Goal: Task Accomplishment & Management: Complete application form

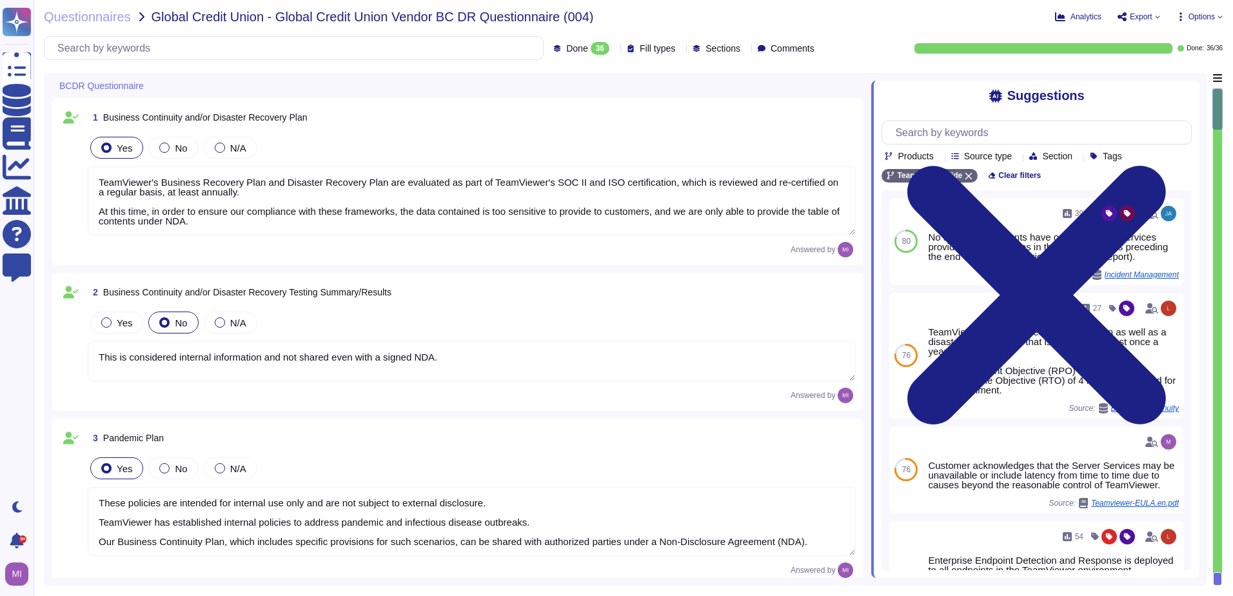
type textarea "TeamViewer's Business Recovery Plan and Disaster Recovery Plan are evaluated as…"
type textarea "This is considered internal information and not shared even with a signed NDA."
type textarea "These policies are intended for internal use only and are not subject to extern…"
type textarea "TeamViewer creates backups of critical data in accordance with common practice …"
type textarea "Business continuity and disaster recovery plans are tested annually and include…"
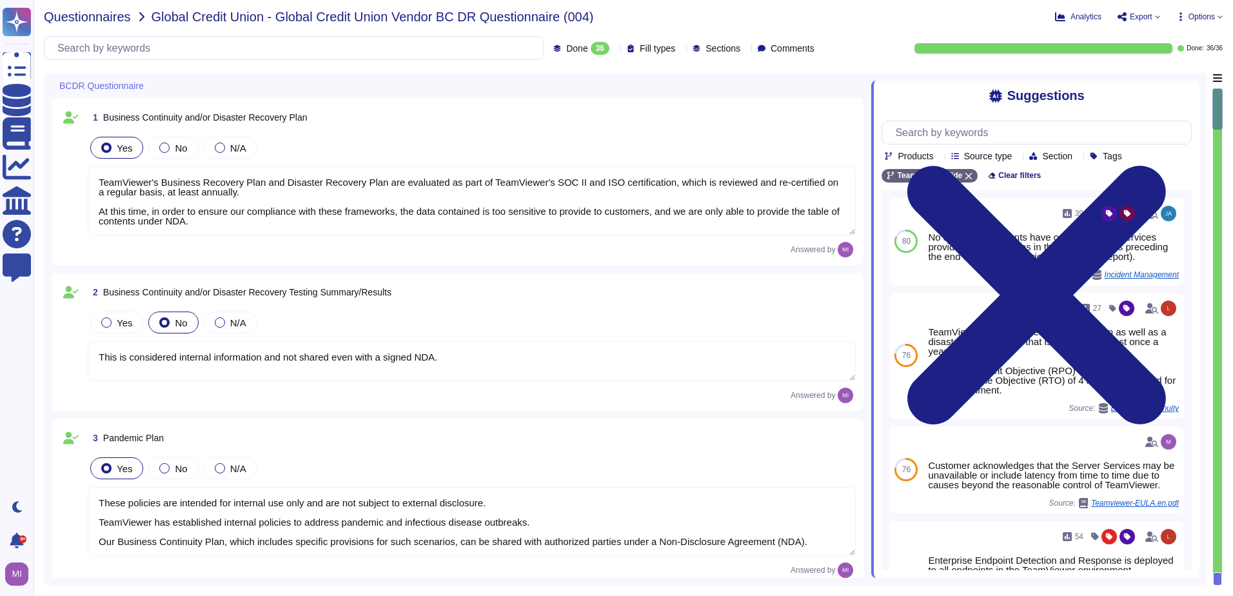
click at [110, 22] on span "Questionnaires" at bounding box center [87, 16] width 87 height 13
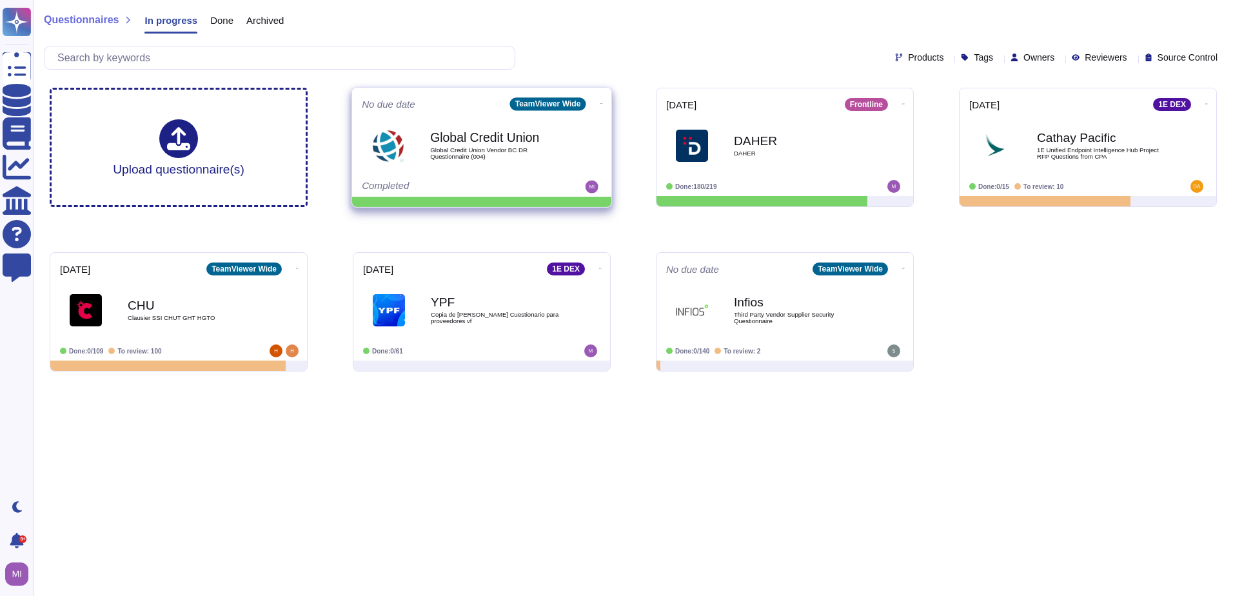
click at [601, 105] on icon at bounding box center [602, 103] width 3 height 3
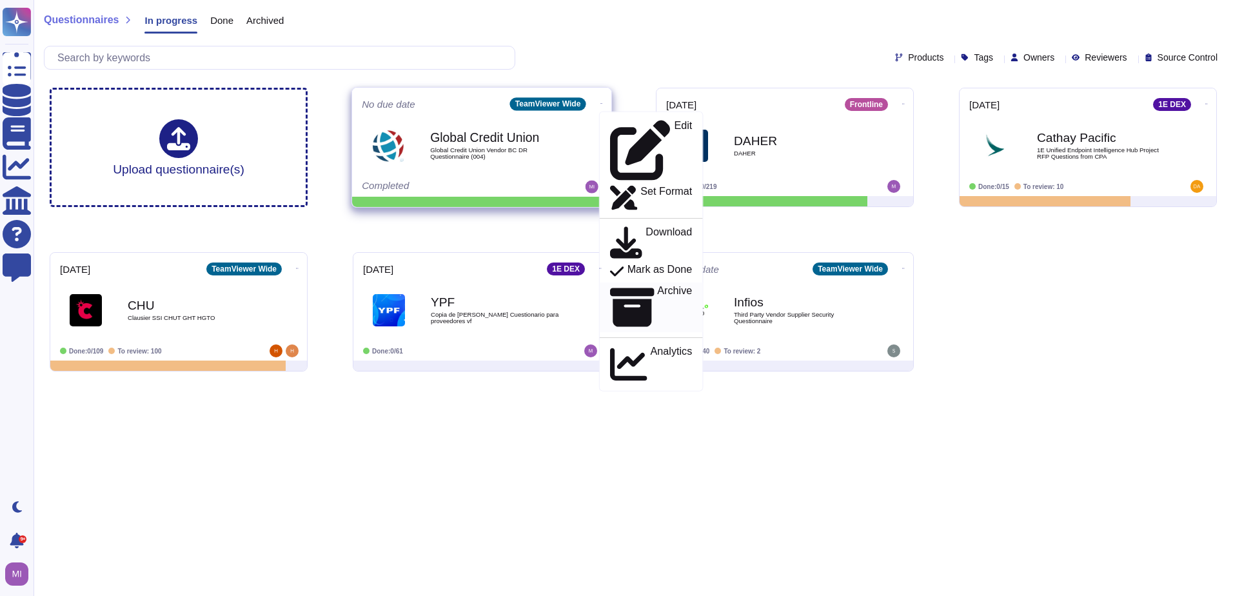
click at [657, 286] on p "Archive" at bounding box center [674, 307] width 35 height 43
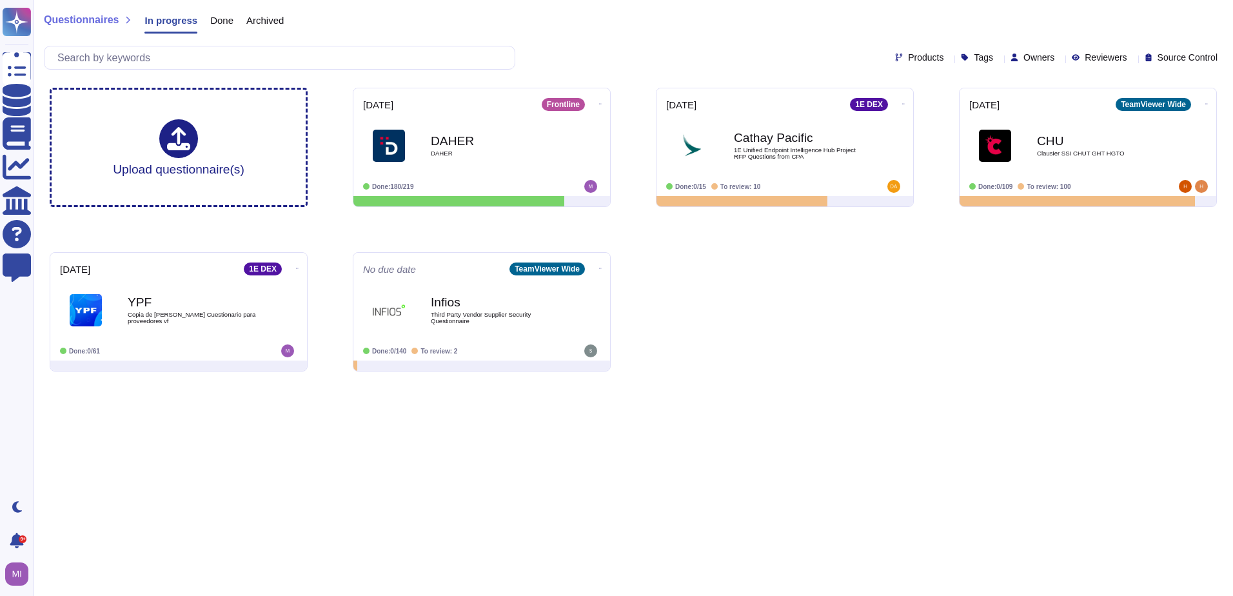
click at [261, 23] on span "Archived" at bounding box center [264, 20] width 37 height 10
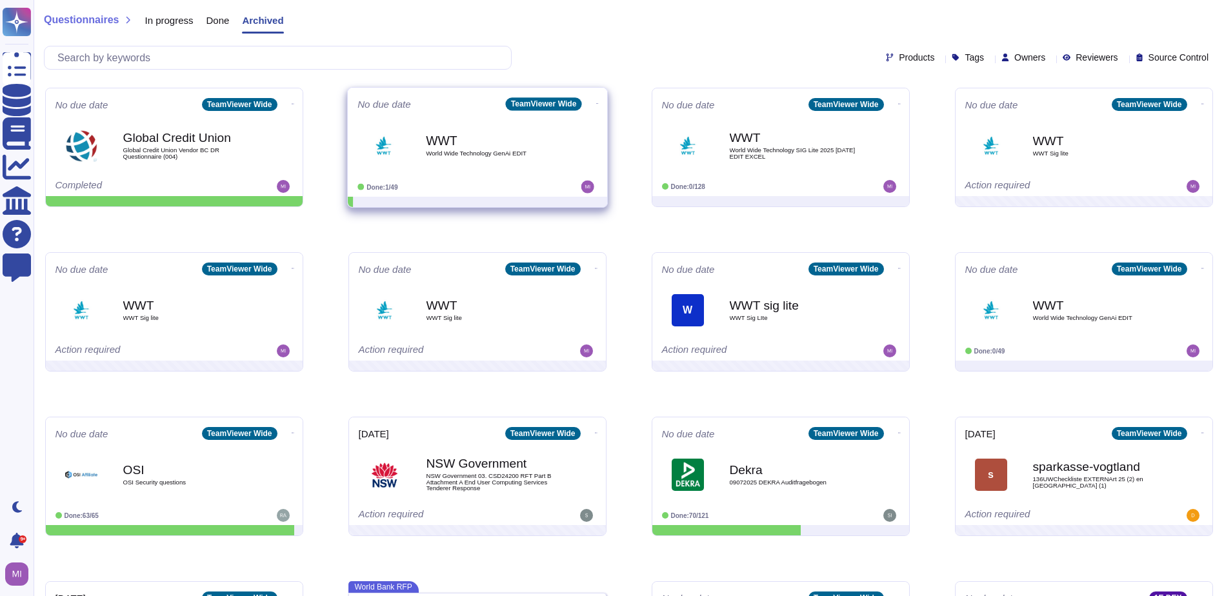
click at [295, 100] on span at bounding box center [292, 103] width 5 height 14
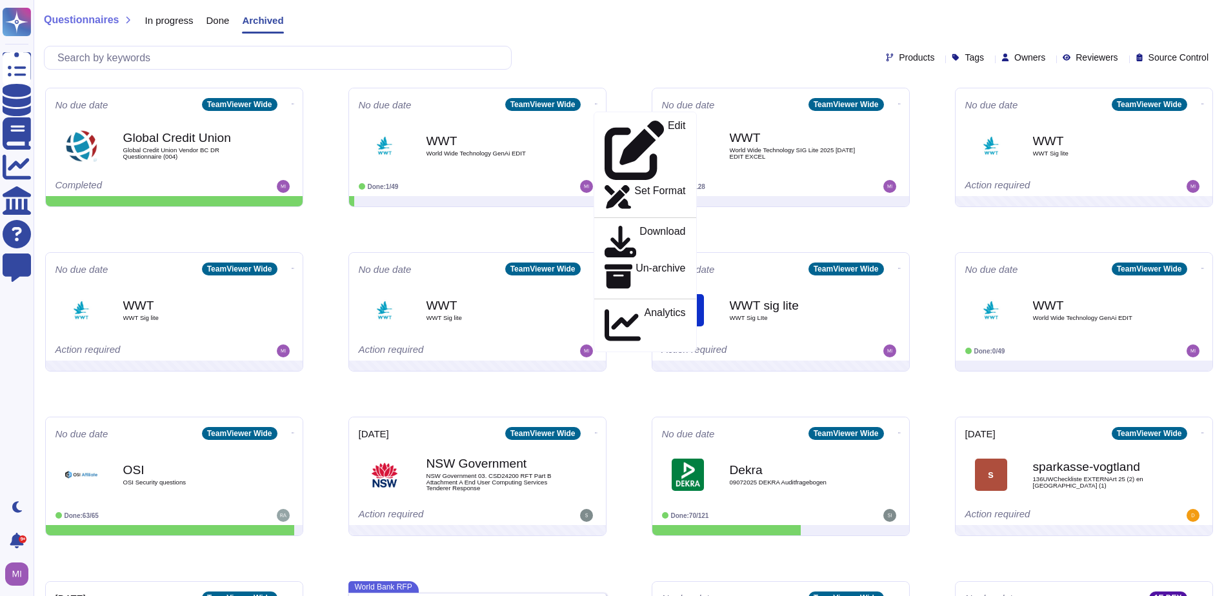
click at [148, 22] on span "In progress" at bounding box center [168, 20] width 48 height 10
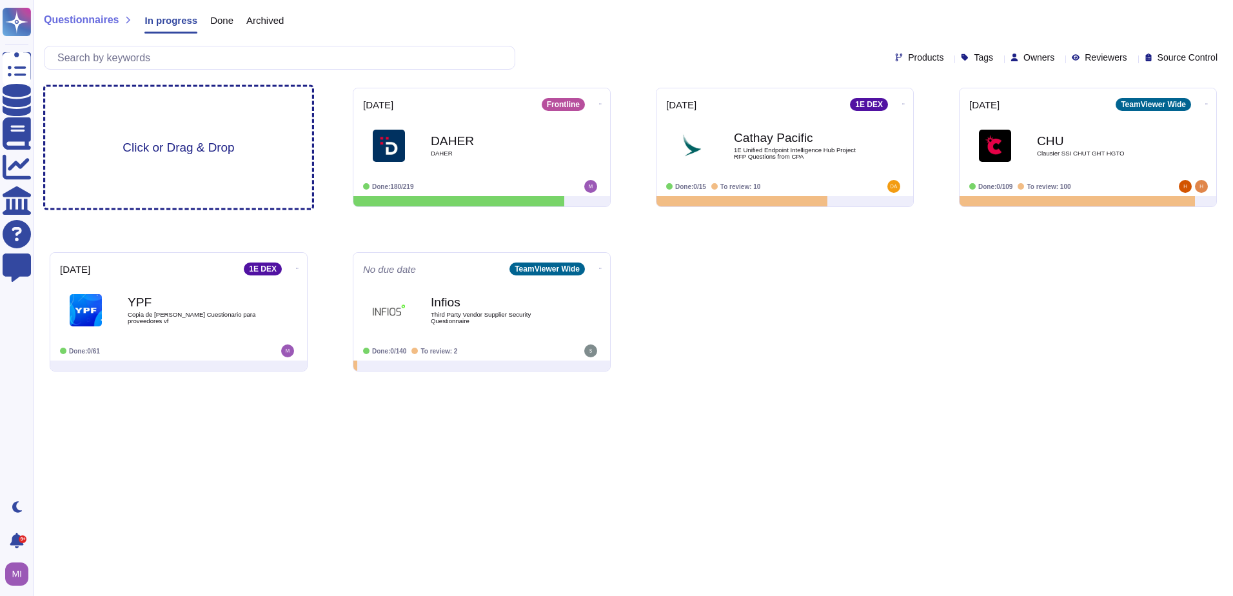
click at [213, 132] on div "Click or Drag & Drop" at bounding box center [178, 147] width 267 height 121
click at [240, 144] on div "Click or Drag & Drop" at bounding box center [178, 147] width 267 height 121
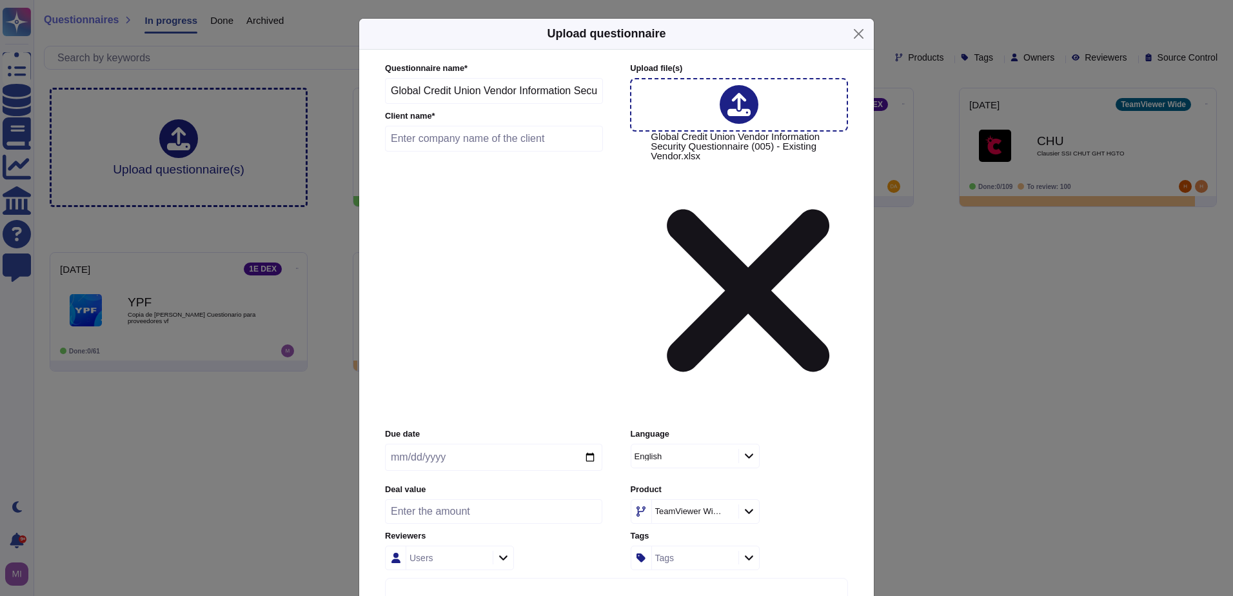
click at [452, 152] on input "text" at bounding box center [494, 139] width 218 height 26
type input "Global Credit Union"
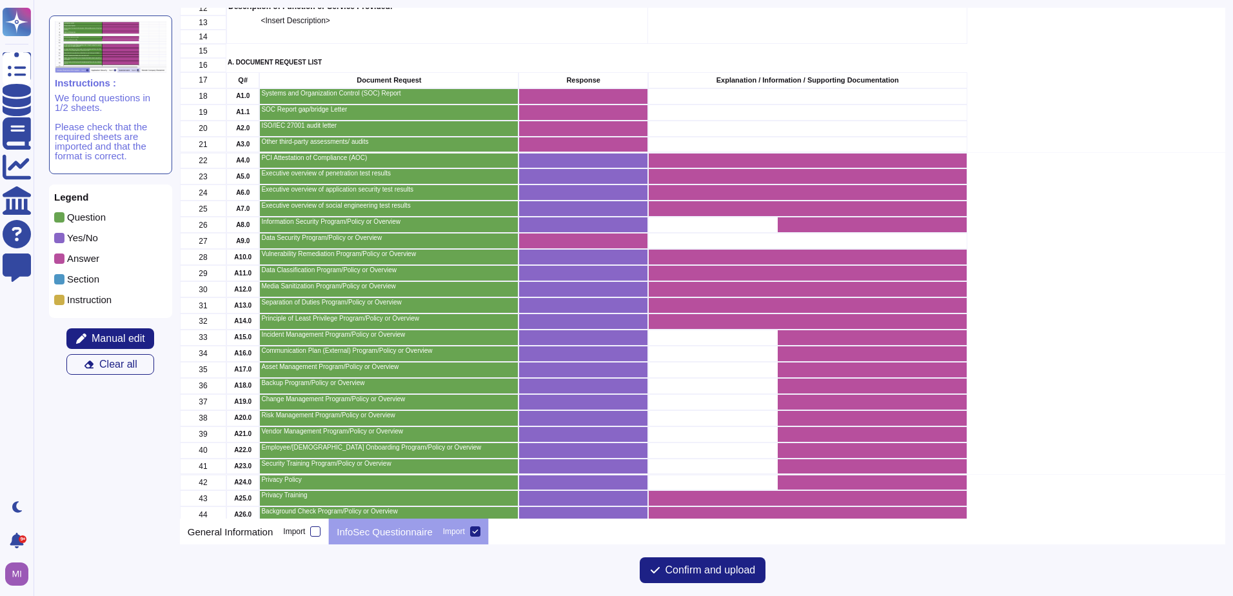
scroll to position [194, 0]
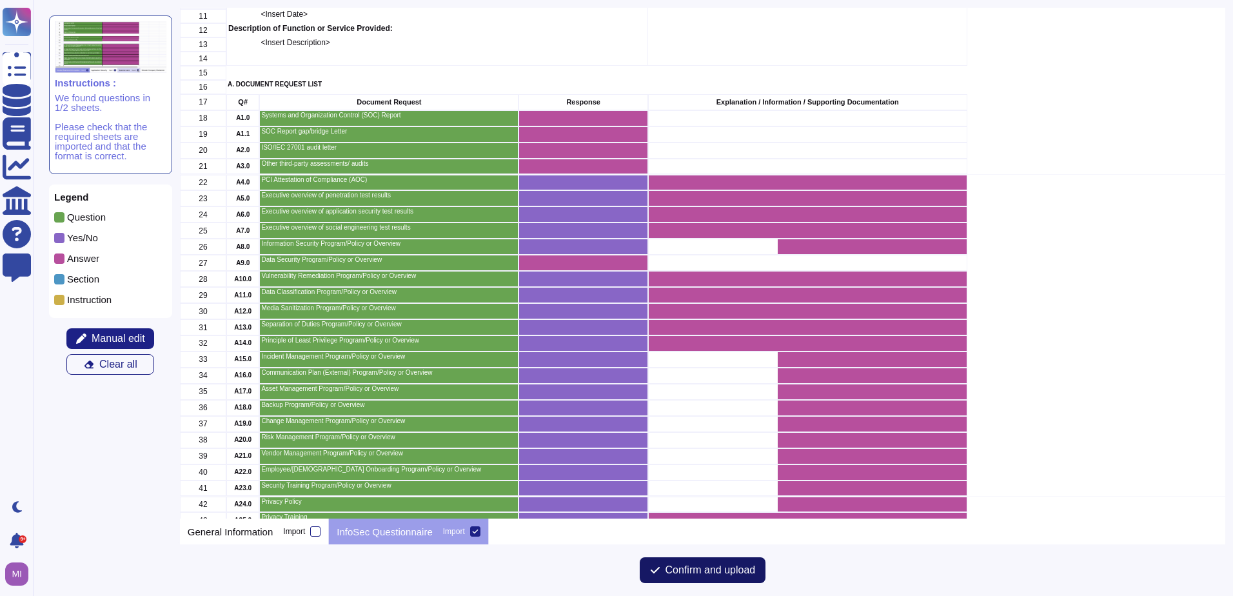
click at [666, 565] on span "Confirm and upload" at bounding box center [711, 570] width 90 height 10
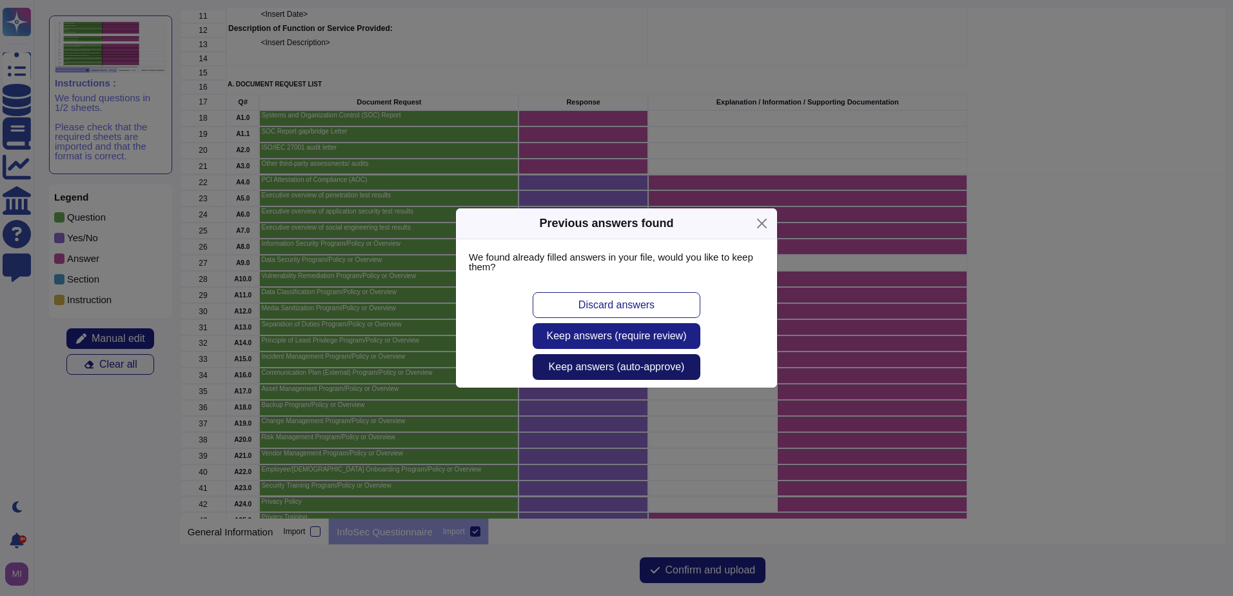
click at [633, 365] on span "Keep answers (auto-approve)" at bounding box center [617, 367] width 136 height 10
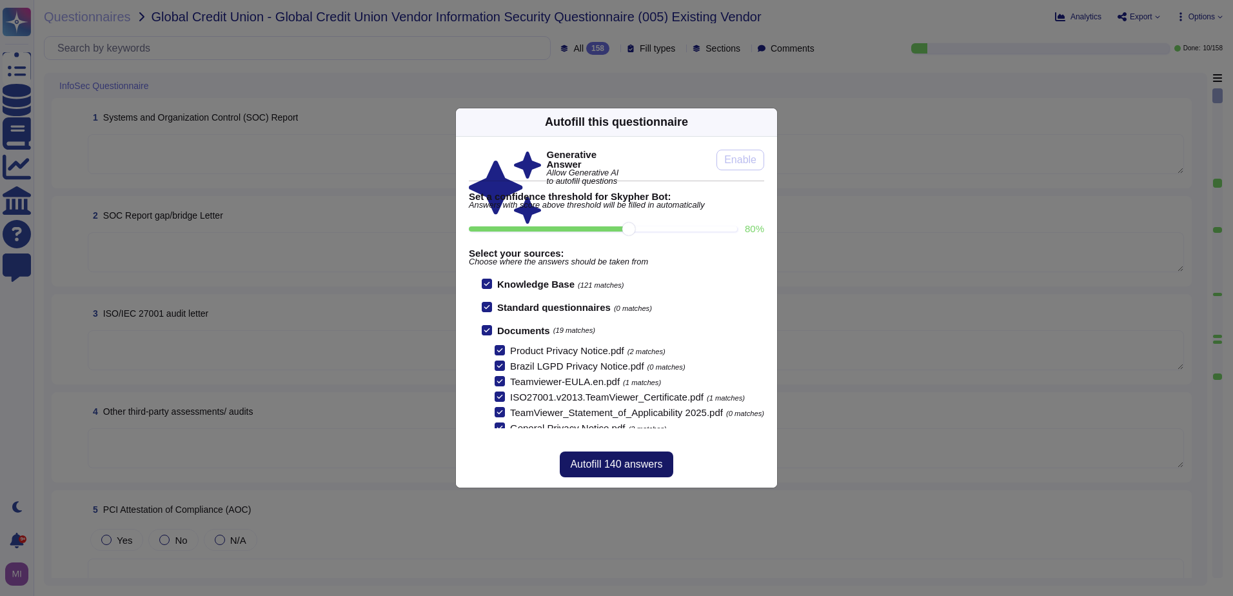
click at [619, 461] on span "Autofill 140 answers" at bounding box center [616, 464] width 92 height 10
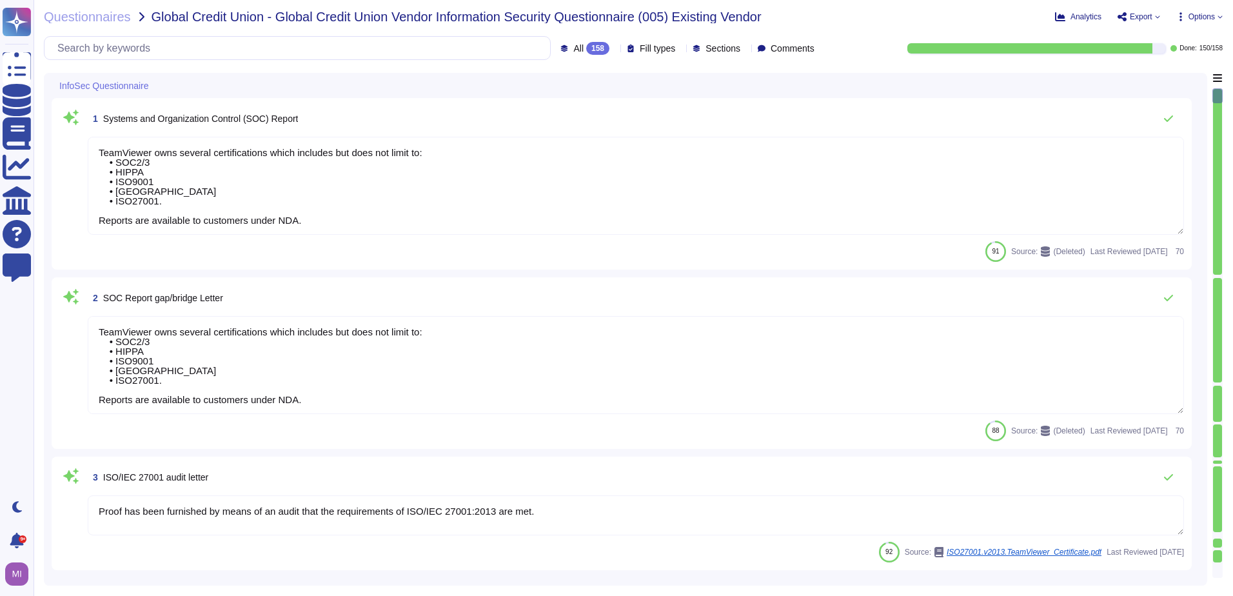
type textarea "TeamViewer owns several certifications which includes but does not limit to: • …"
type textarea "Proof has been furnished by means of an audit that the requirements of ISO/IEC …"
type textarea "TeamViewer maintains a number of certifications, including SOC2/3, HIPAA, and I…"
type textarea "TeamViewer does not store, process or transmit cardholder data. Customer paymen…"
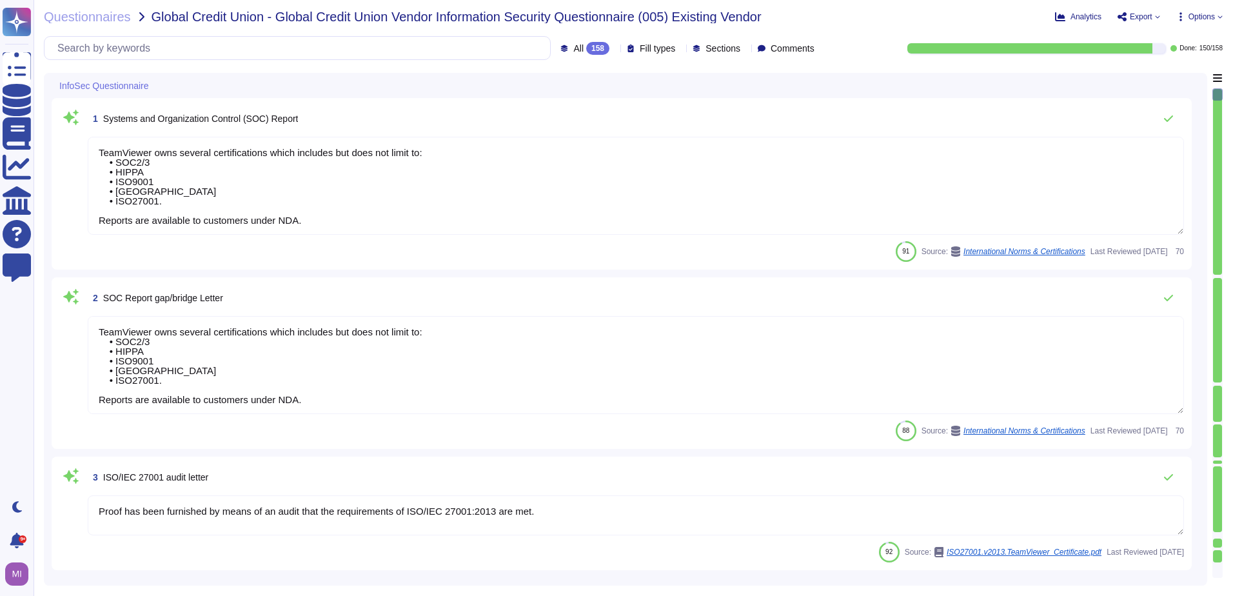
click at [615, 49] on icon at bounding box center [615, 49] width 0 height 0
click at [590, 115] on div "To do 8" at bounding box center [603, 113] width 105 height 14
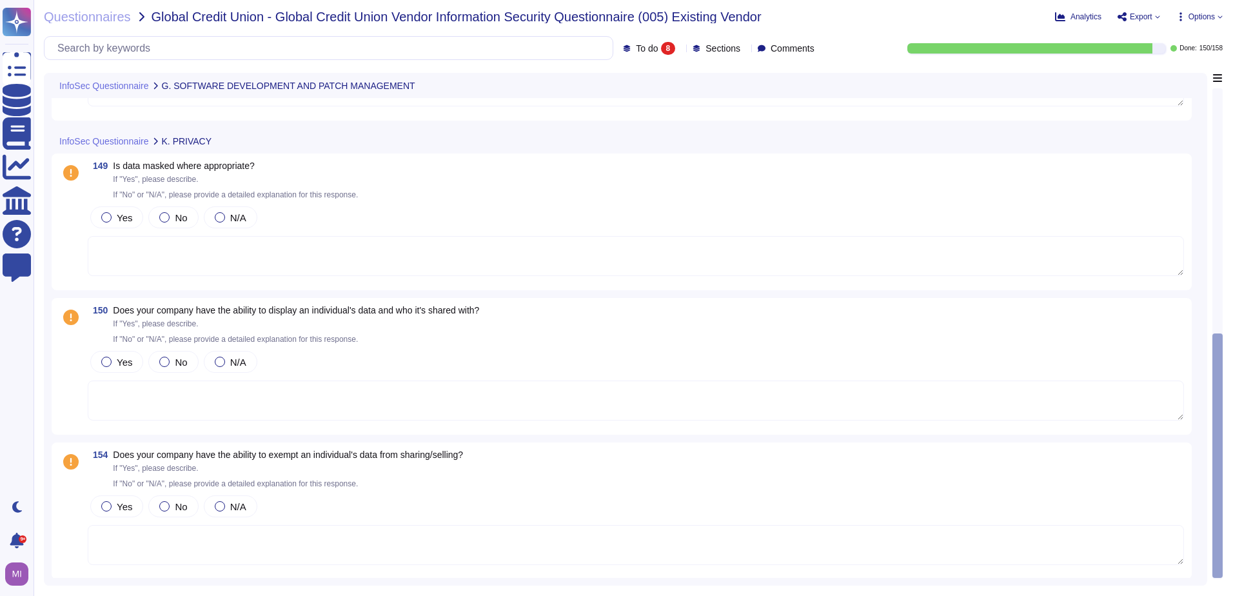
scroll to position [728, 0]
click at [67, 270] on span at bounding box center [70, 240] width 23 height 74
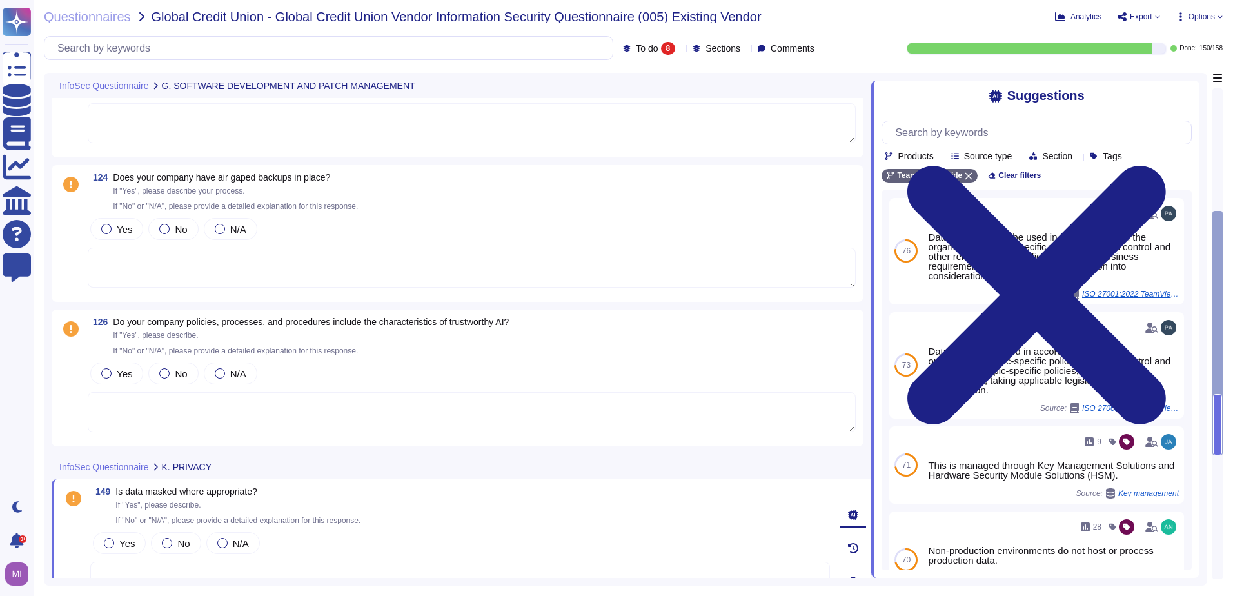
scroll to position [386, 0]
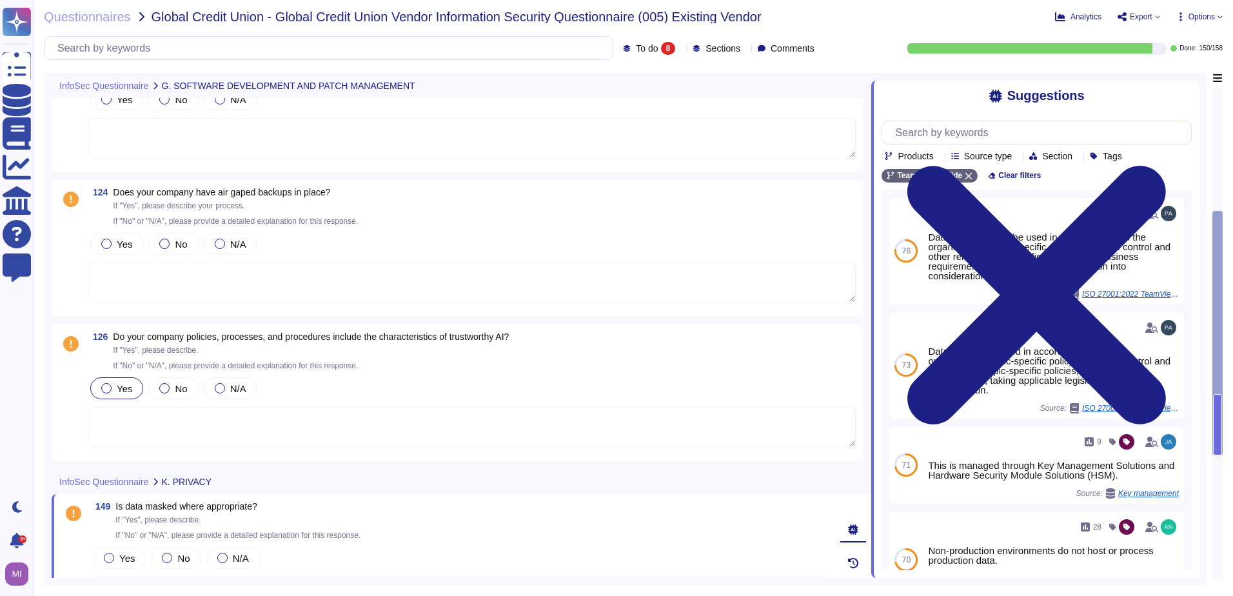
click at [112, 386] on label "Yes" at bounding box center [116, 388] width 31 height 10
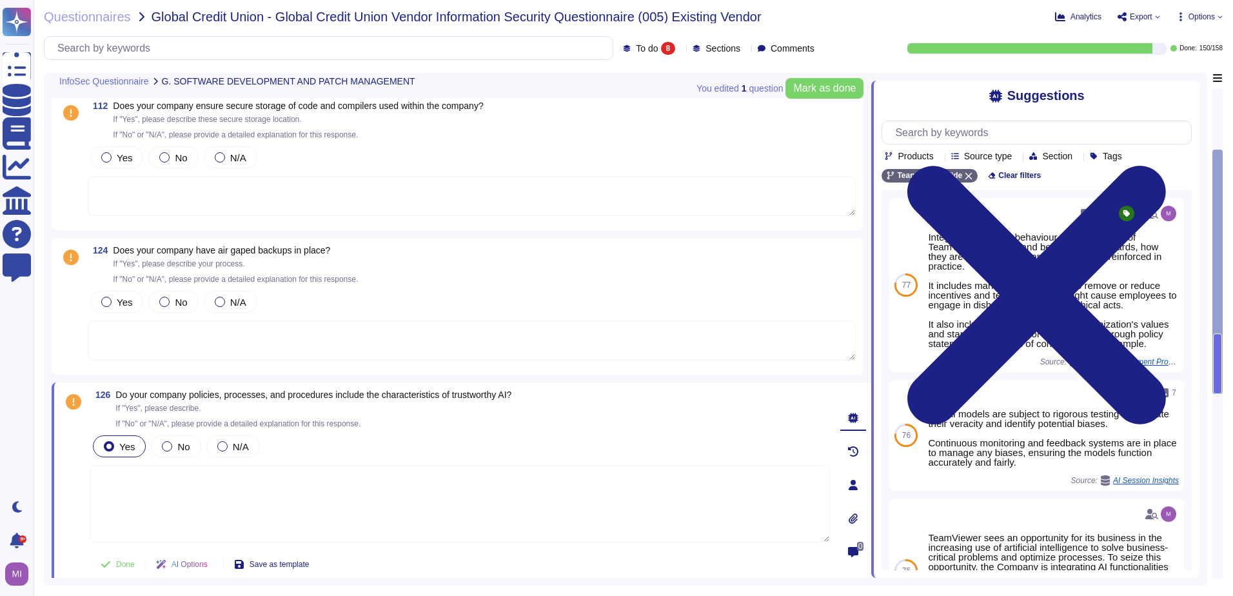
scroll to position [257, 0]
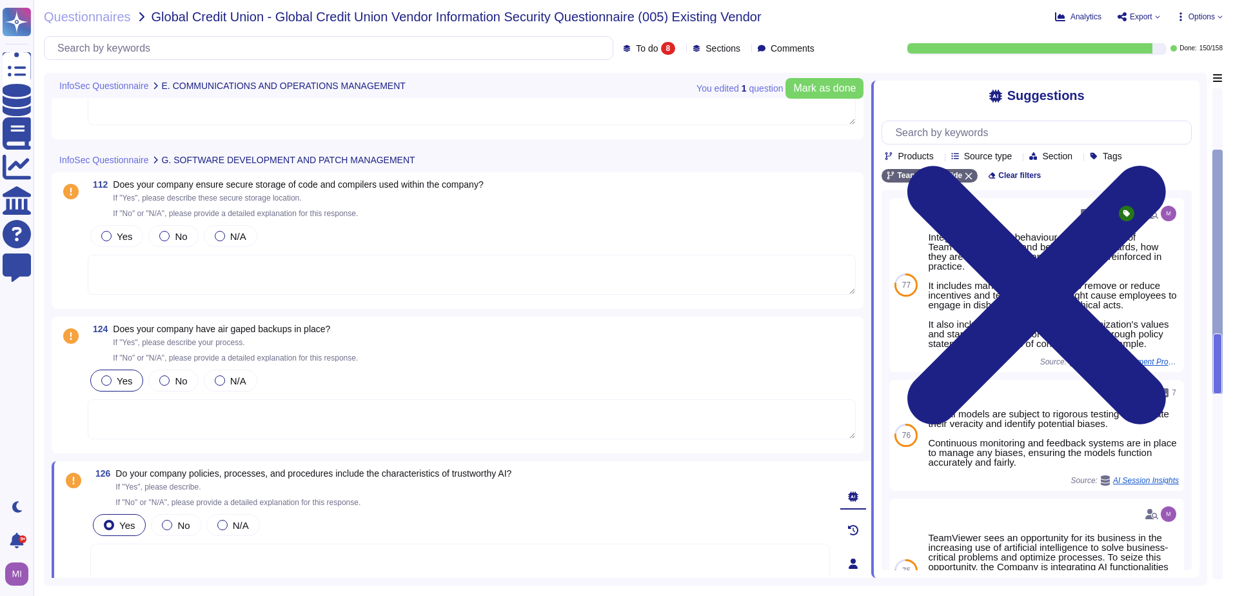
click at [105, 381] on div at bounding box center [106, 380] width 10 height 10
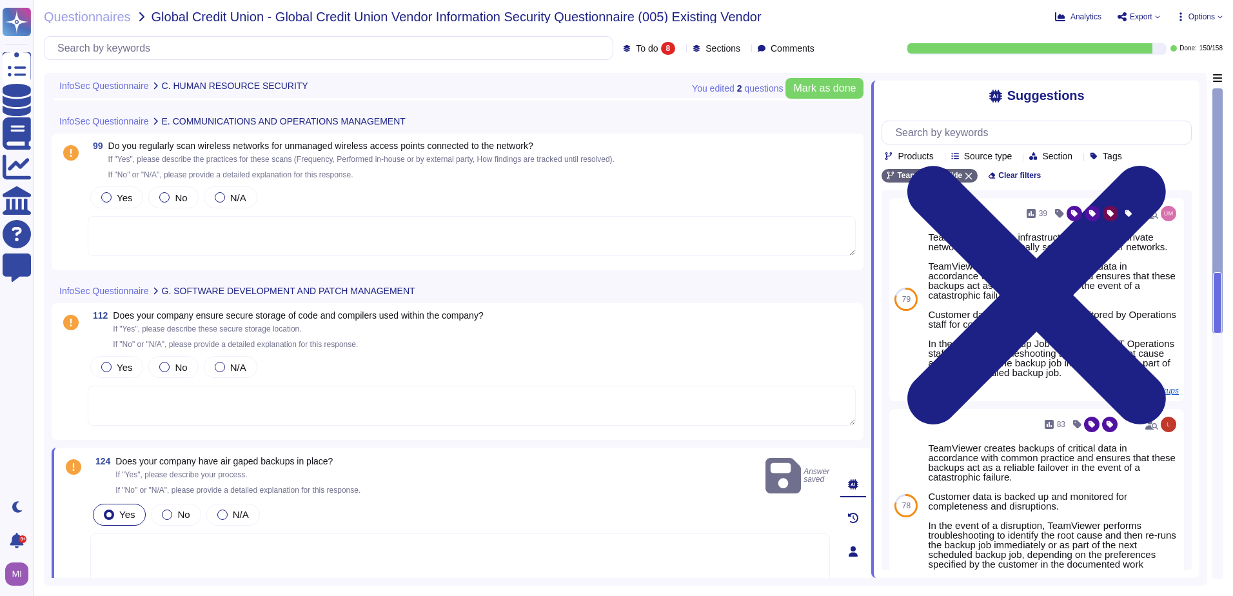
scroll to position [128, 0]
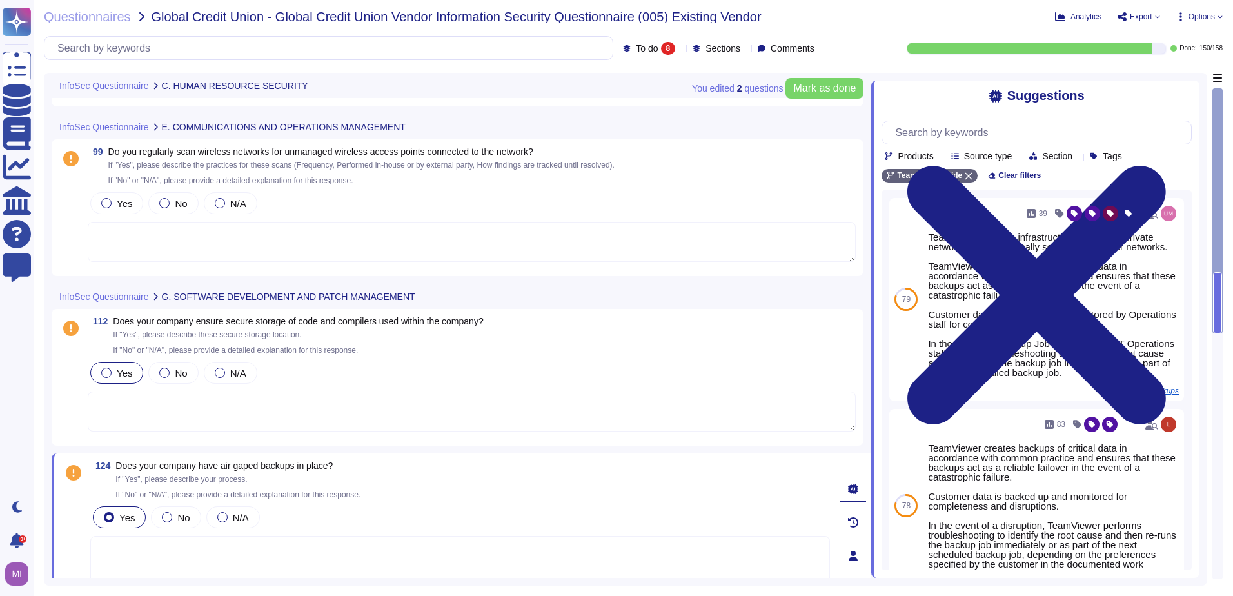
click at [107, 373] on div at bounding box center [106, 373] width 10 height 10
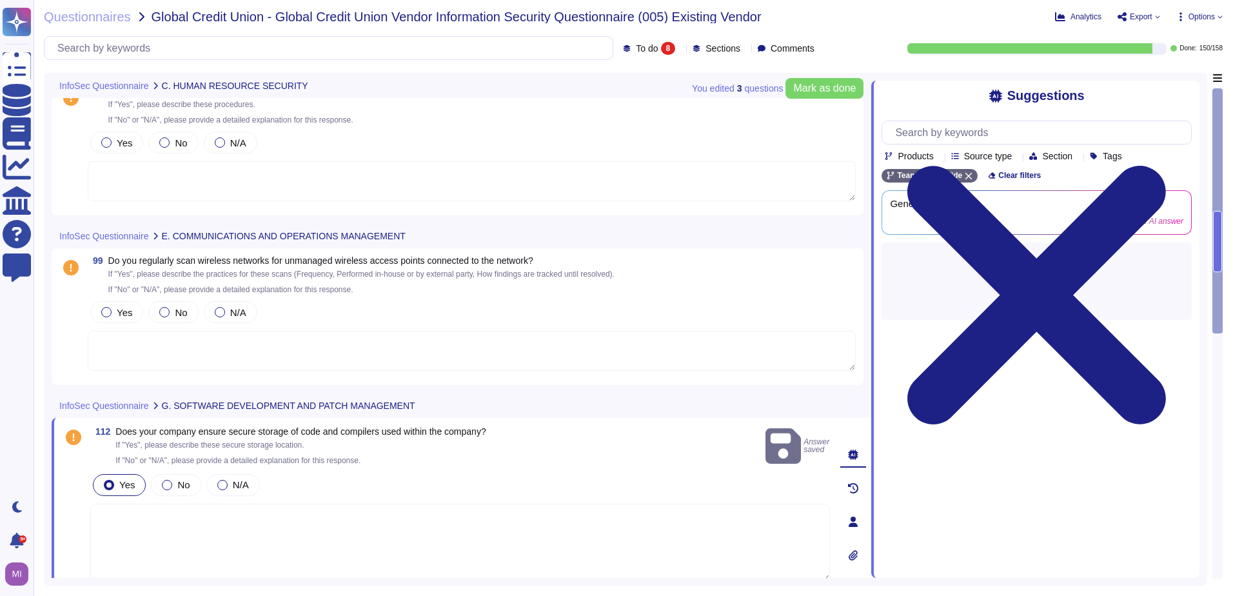
scroll to position [0, 0]
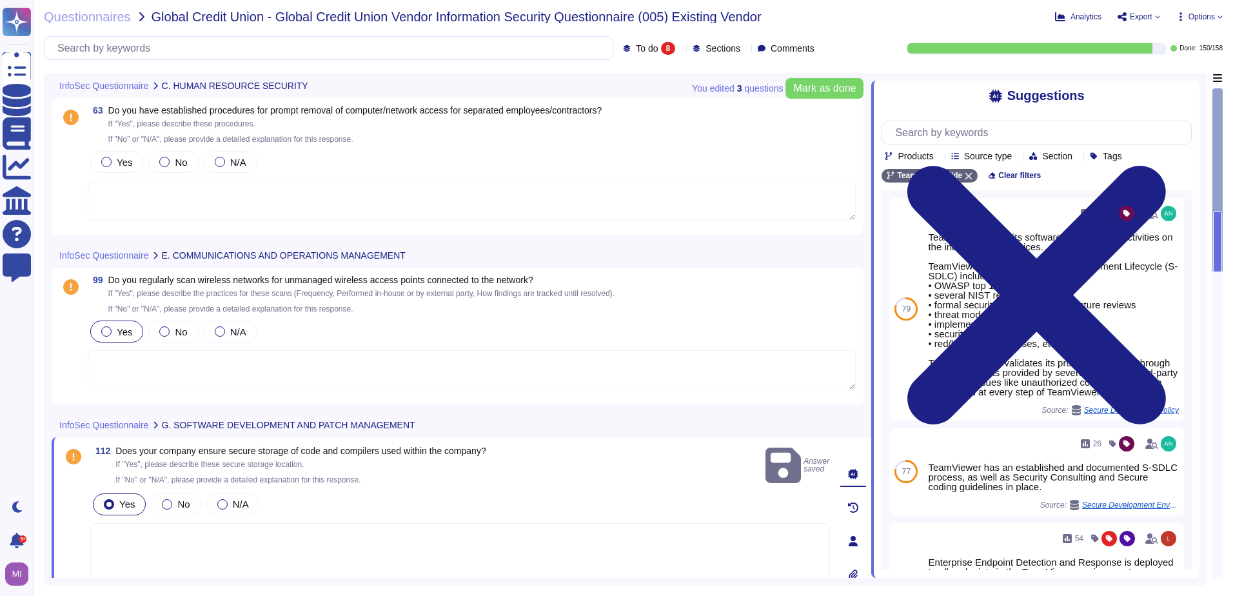
click at [108, 329] on div at bounding box center [106, 331] width 10 height 10
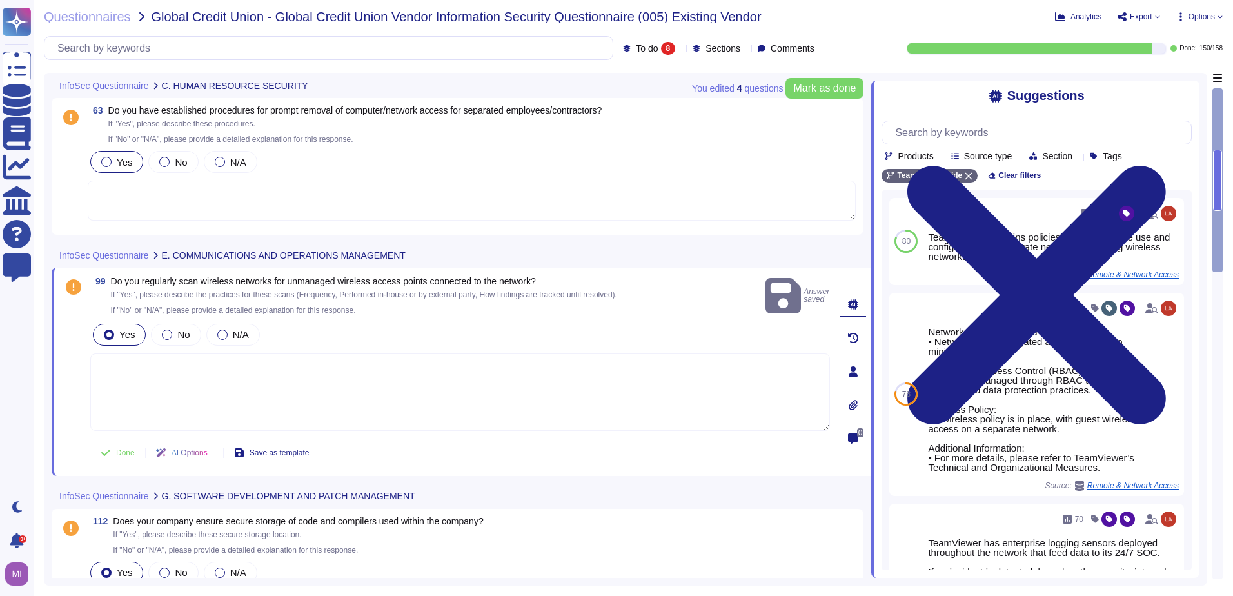
click at [120, 161] on span "Yes" at bounding box center [124, 162] width 15 height 11
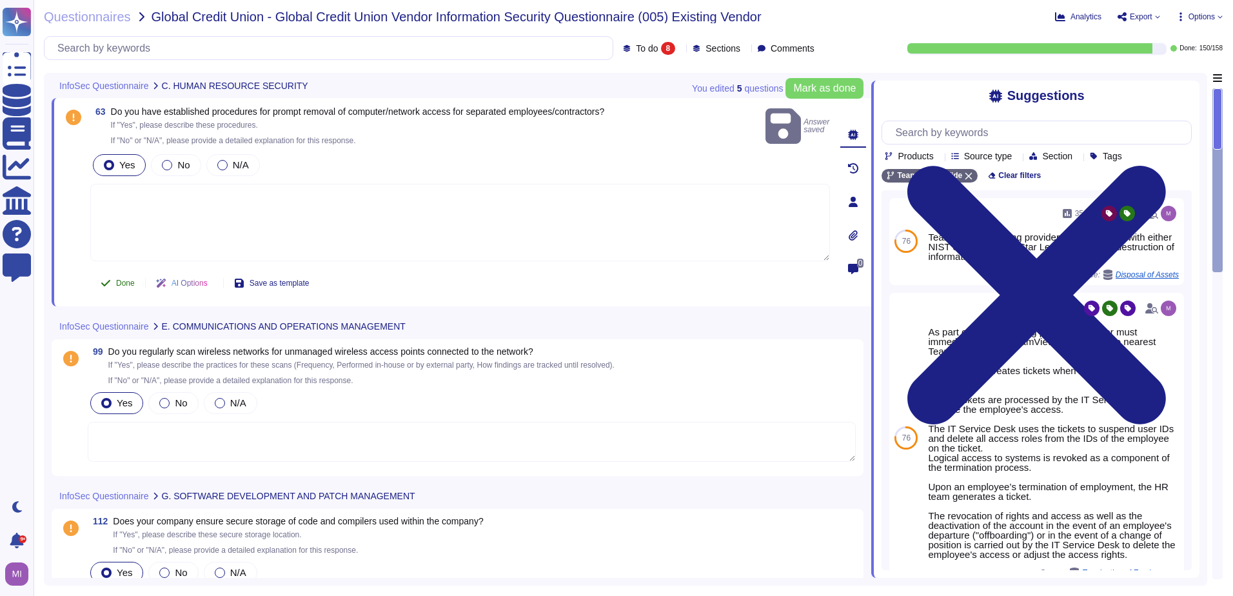
click at [125, 284] on span "Done" at bounding box center [125, 283] width 19 height 8
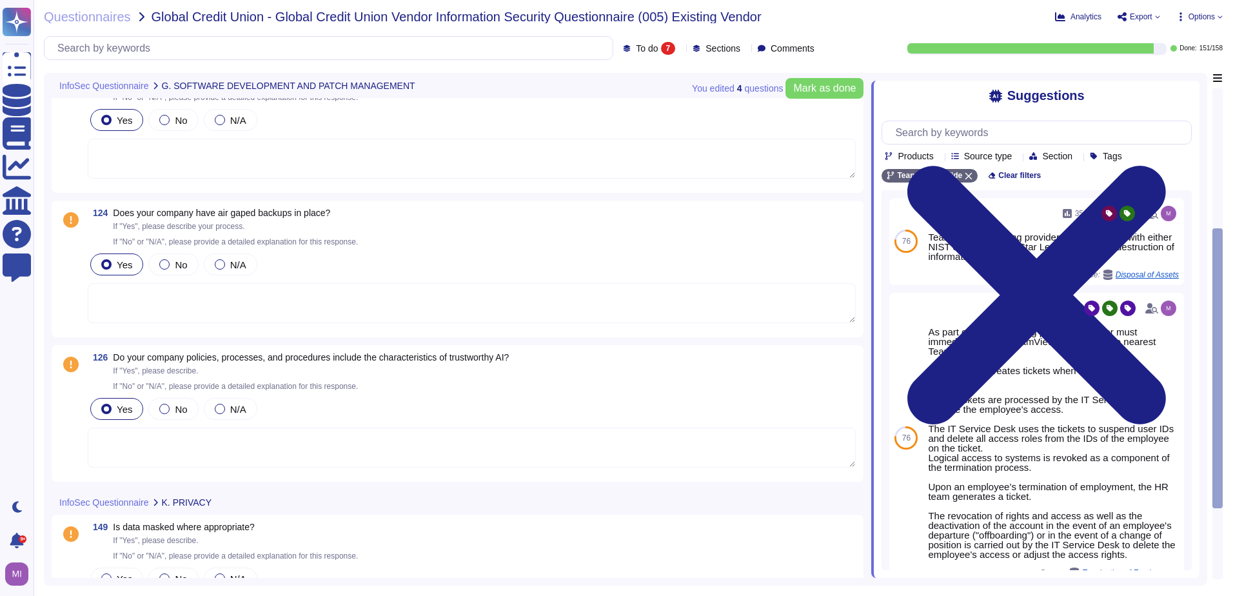
scroll to position [179, 0]
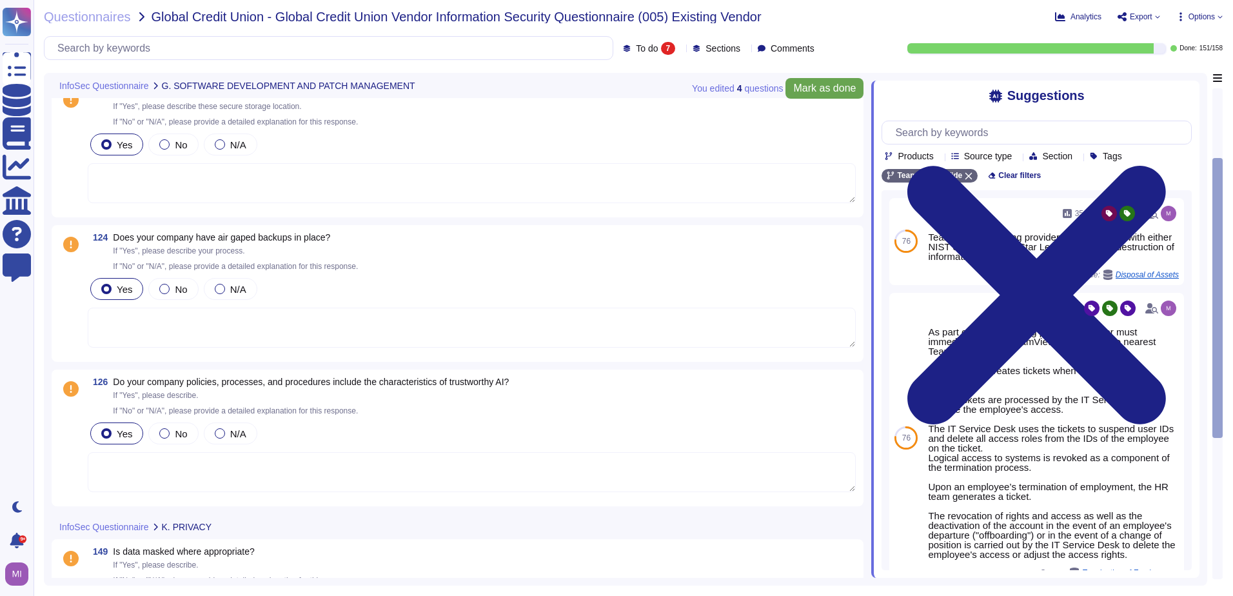
click at [824, 86] on span "Mark as done" at bounding box center [824, 88] width 63 height 10
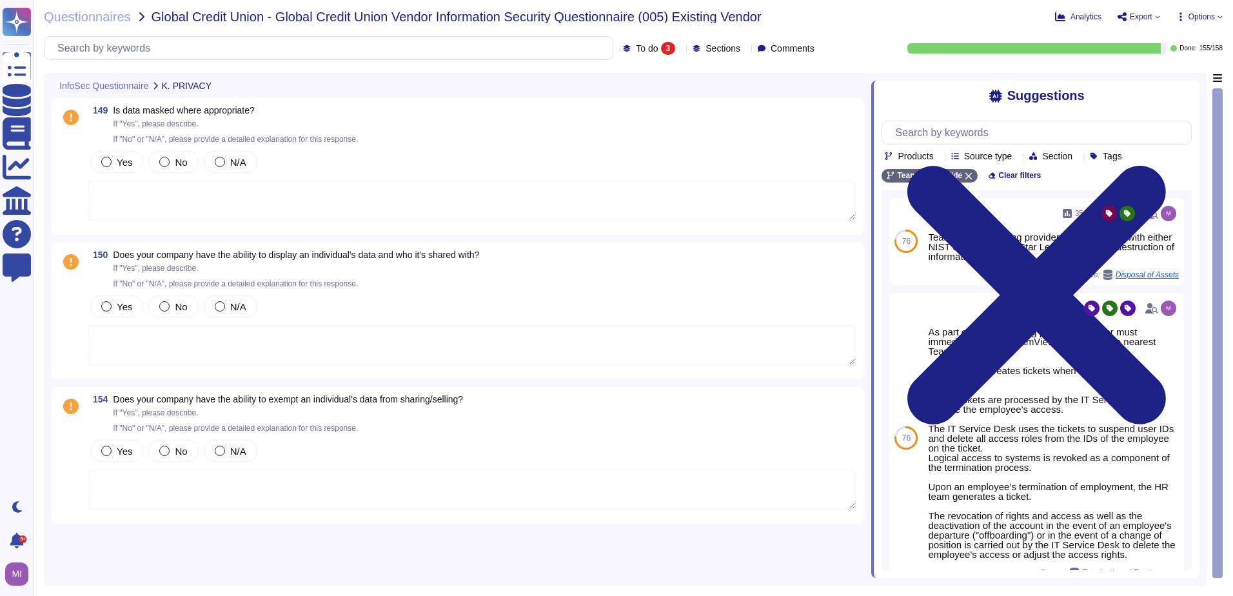
scroll to position [0, 0]
click at [121, 453] on span "Yes" at bounding box center [124, 451] width 15 height 11
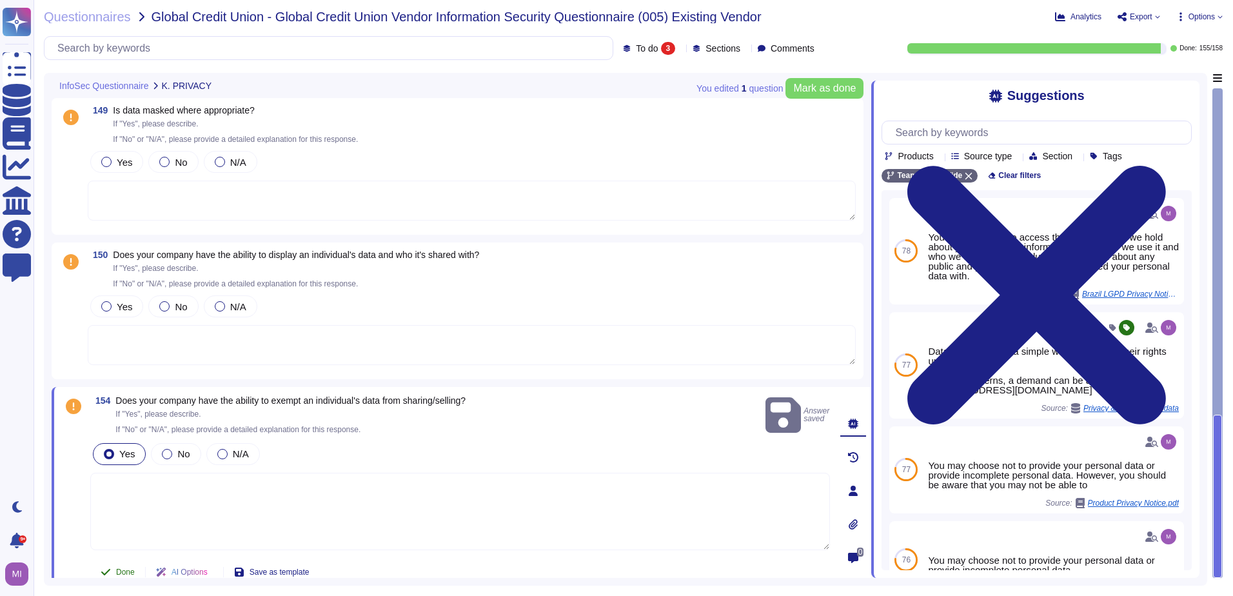
click at [118, 569] on span "Done" at bounding box center [125, 572] width 19 height 8
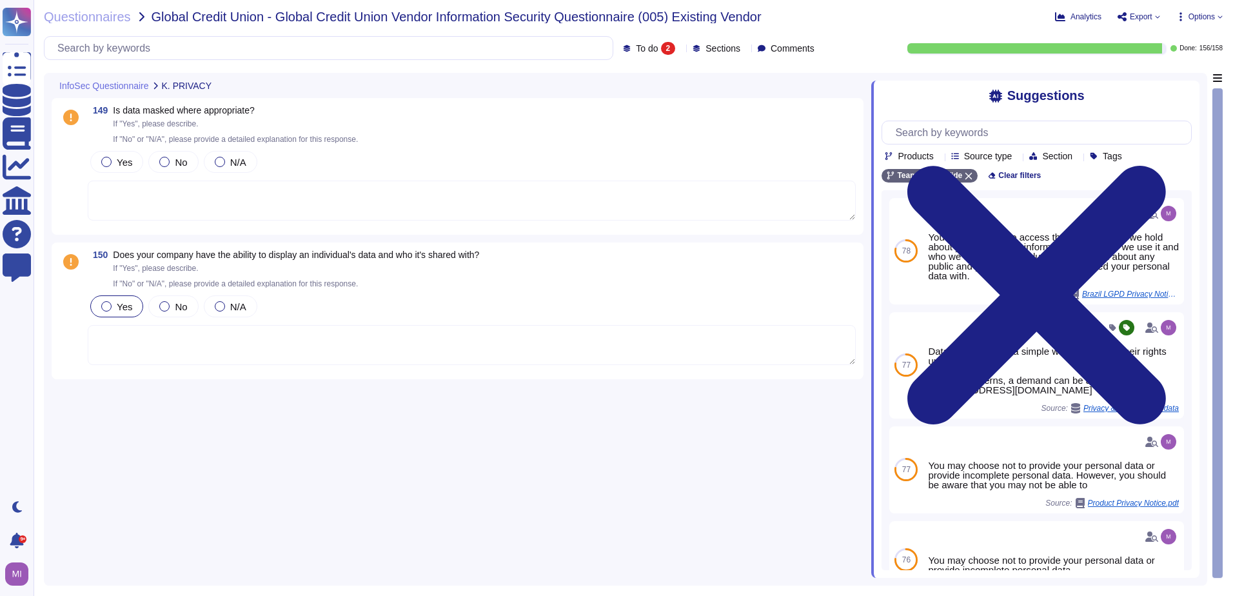
click at [110, 308] on div at bounding box center [106, 306] width 10 height 10
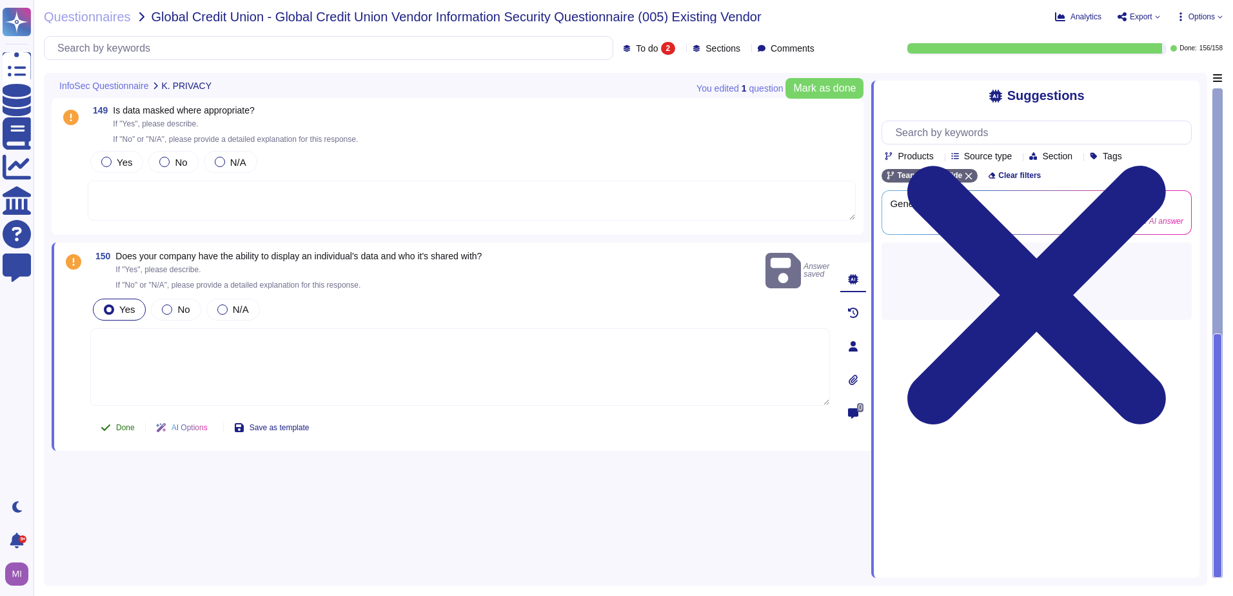
click at [126, 431] on button "Done" at bounding box center [117, 428] width 55 height 26
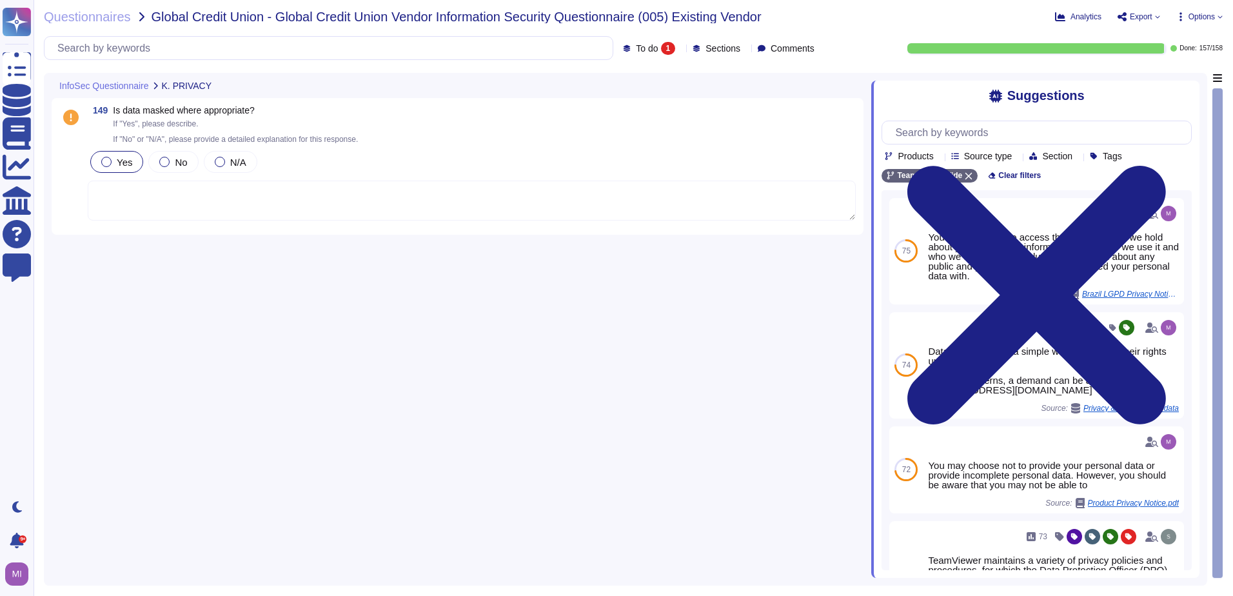
click at [117, 157] on span "Yes" at bounding box center [124, 162] width 15 height 11
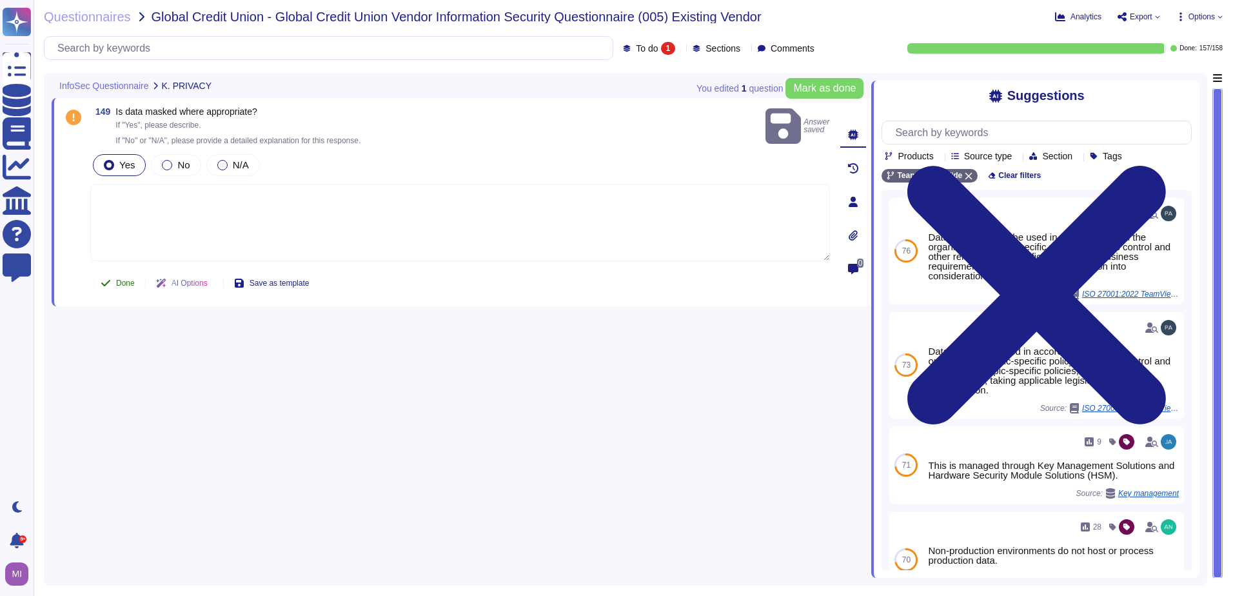
click at [121, 273] on button "Done" at bounding box center [117, 283] width 55 height 26
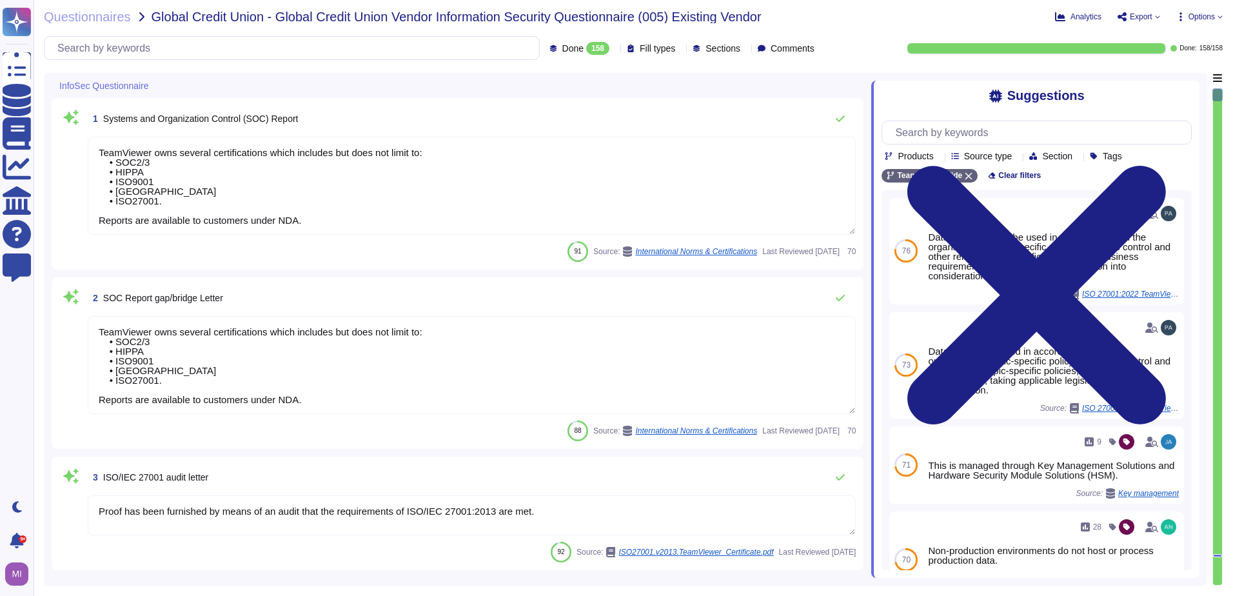
type textarea "TeamViewer owns several certifications which includes but does not limit to: • …"
type textarea "Proof has been furnished by means of an audit that the requirements of ISO/IEC …"
type textarea "TeamViewer maintains a number of certifications, including SOC2/3, HIPAA, and I…"
type textarea "TeamViewer does not store, process or transmit cardholder data. Customer paymen…"
